Goal: Information Seeking & Learning: Find specific page/section

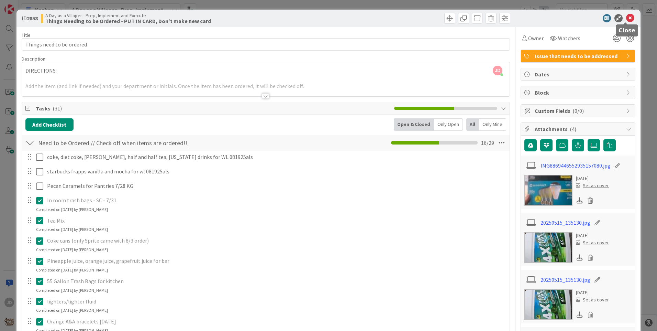
click at [626, 17] on icon at bounding box center [630, 18] width 8 height 8
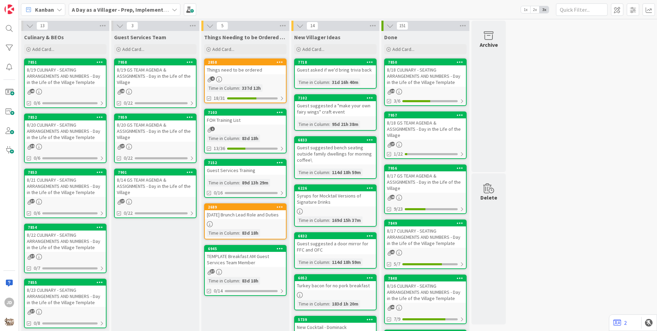
click at [90, 82] on div "8/19 CULINARY - SEATING ARRANGEMENTS AND NUMBERS - Day in the Life of the Villa…" at bounding box center [65, 75] width 81 height 21
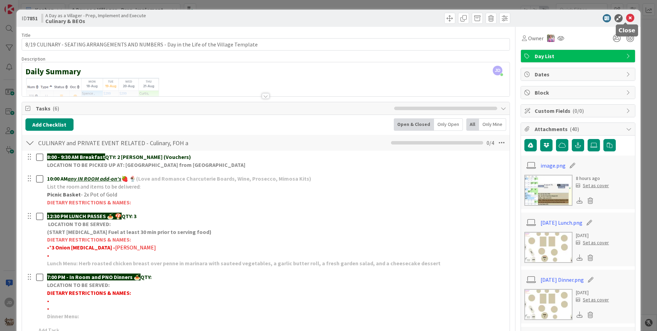
click at [626, 20] on icon at bounding box center [630, 18] width 8 height 8
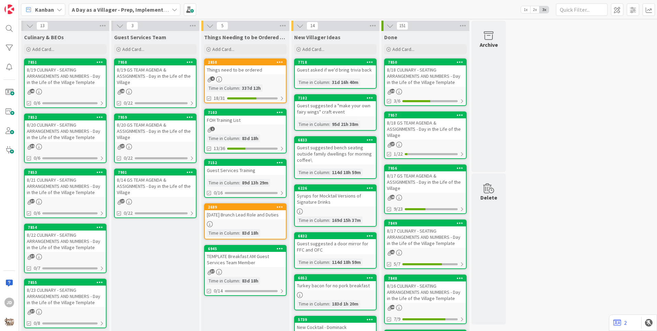
click at [44, 130] on div "8/20 CULINARY - SEATING ARRANGEMENTS AND NUMBERS - Day in the Life of the Villa…" at bounding box center [65, 130] width 81 height 21
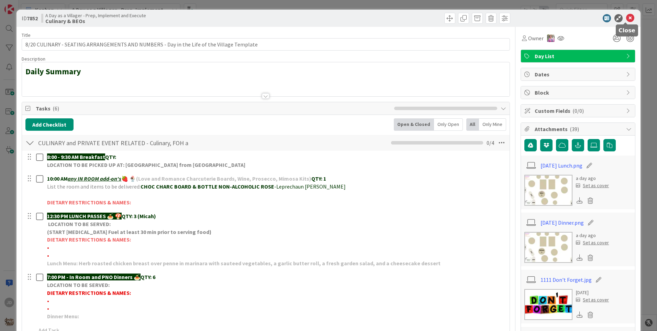
click at [626, 19] on icon at bounding box center [630, 18] width 8 height 8
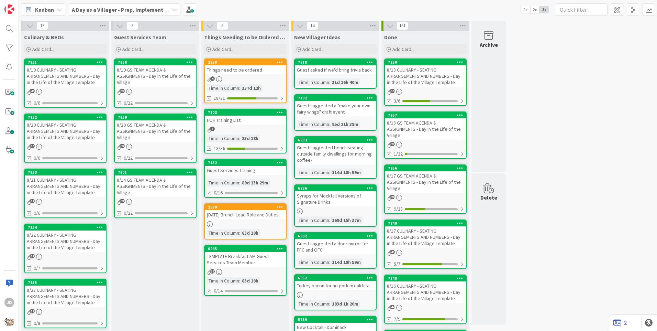
click at [46, 241] on div "8/22 CULINARY - SEATING ARRANGEMENTS AND NUMBERS - Day in the Life of the Villa…" at bounding box center [65, 240] width 81 height 21
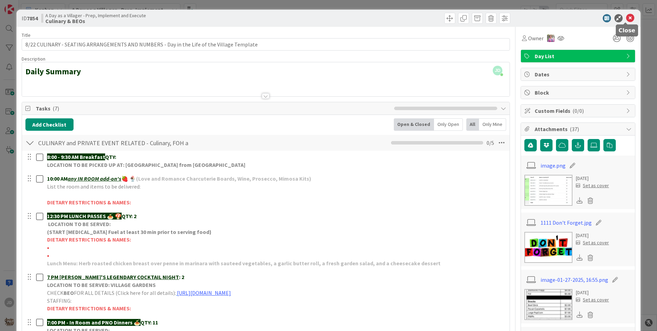
click at [626, 21] on icon at bounding box center [630, 18] width 8 height 8
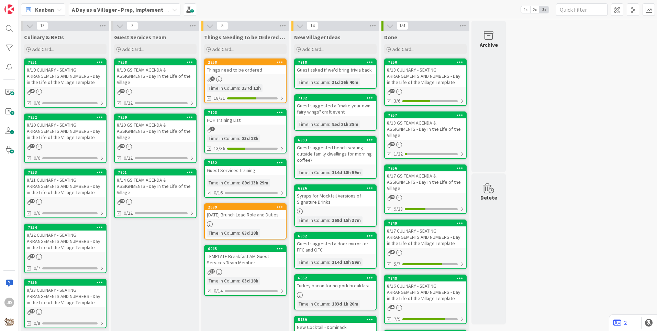
click at [48, 245] on div "8/22 CULINARY - SEATING ARRANGEMENTS AND NUMBERS - Day in the Life of the Villa…" at bounding box center [65, 240] width 81 height 21
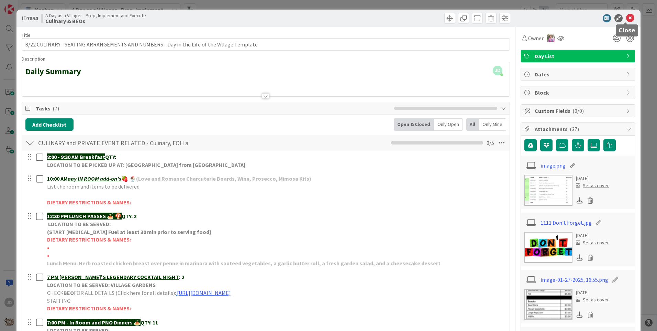
click at [626, 18] on icon at bounding box center [630, 18] width 8 height 8
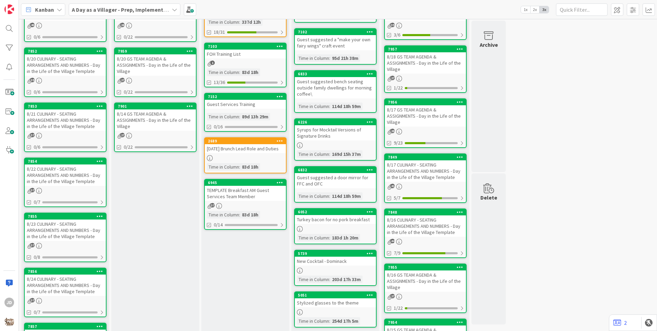
scroll to position [69, 0]
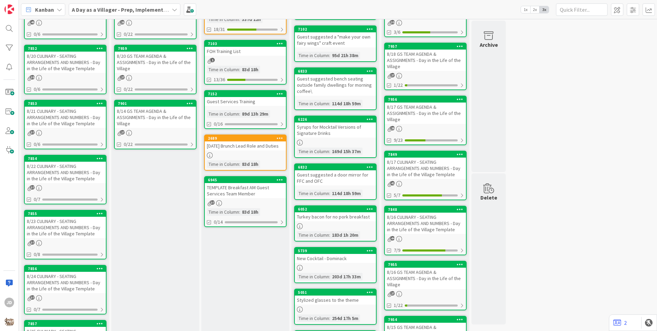
click at [46, 231] on div "8/23 CULINARY - SEATING ARRANGEMENTS AND NUMBERS - Day in the Life of the Villa…" at bounding box center [65, 226] width 81 height 21
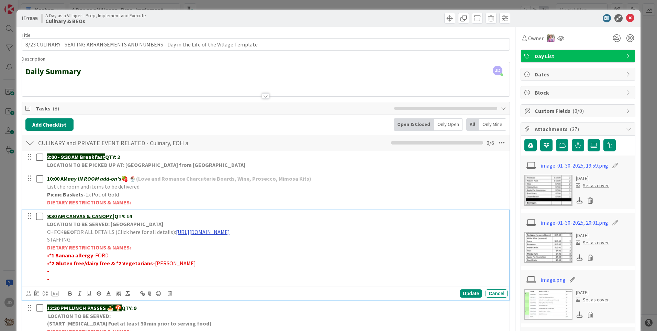
click at [198, 234] on link "[URL][DOMAIN_NAME]" at bounding box center [203, 231] width 54 height 7
click at [249, 242] on link "[URL][DOMAIN_NAME]" at bounding box center [260, 245] width 47 height 9
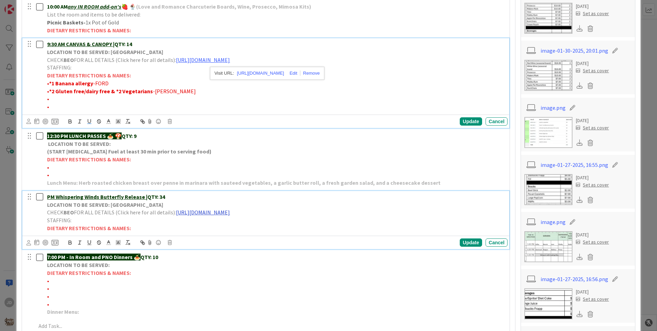
click at [198, 214] on link "[URL][DOMAIN_NAME]" at bounding box center [203, 212] width 54 height 7
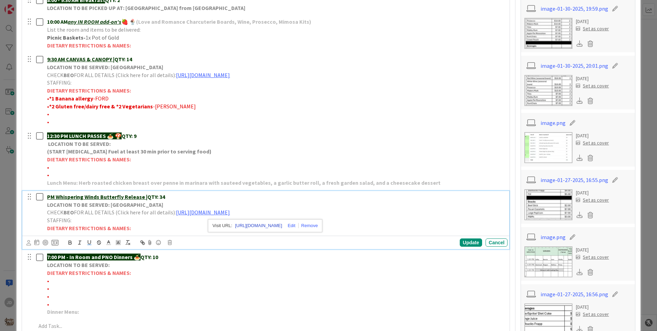
click at [237, 222] on link "[URL][DOMAIN_NAME]" at bounding box center [258, 225] width 47 height 9
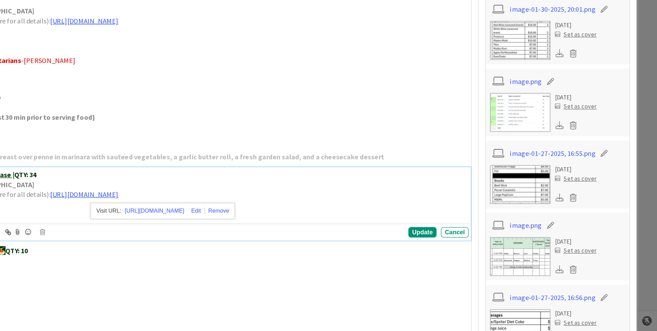
scroll to position [0, 0]
